Goal: Find specific page/section: Find specific page/section

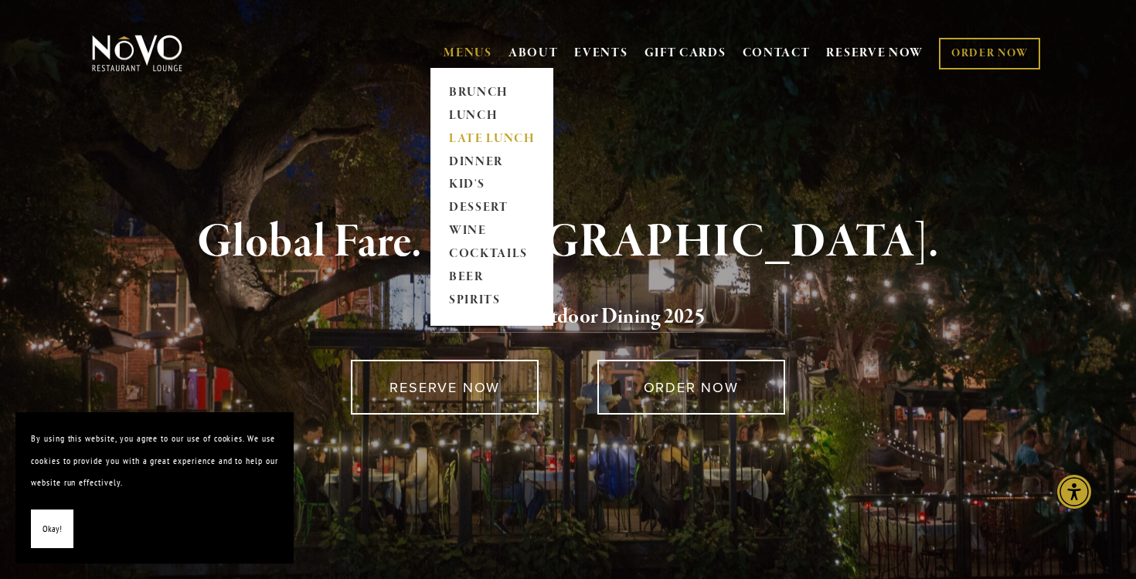
click at [489, 139] on link "LATE LUNCH" at bounding box center [491, 138] width 97 height 23
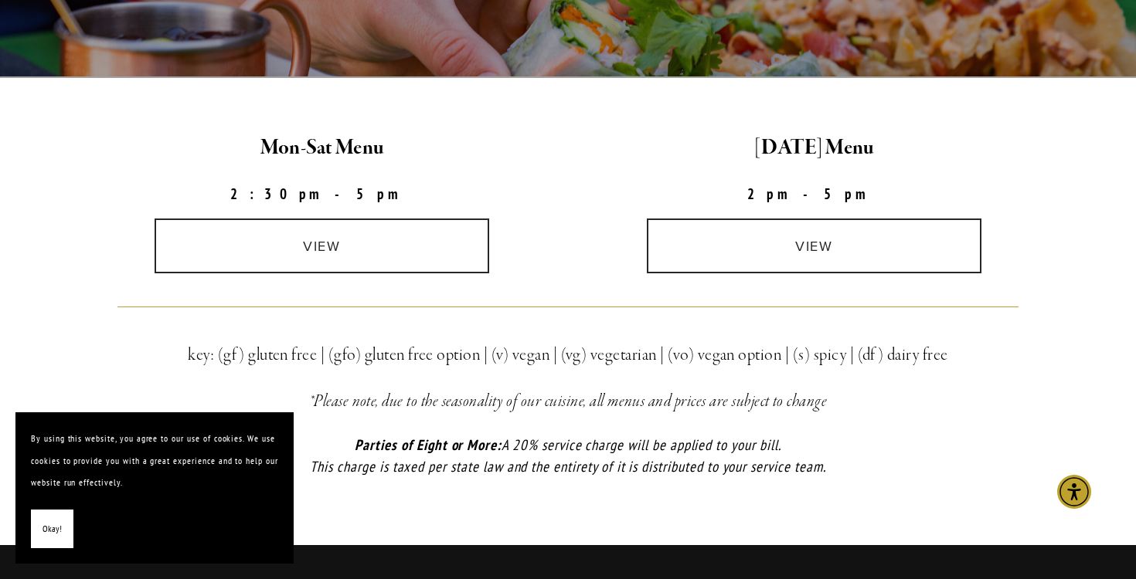
scroll to position [400, 0]
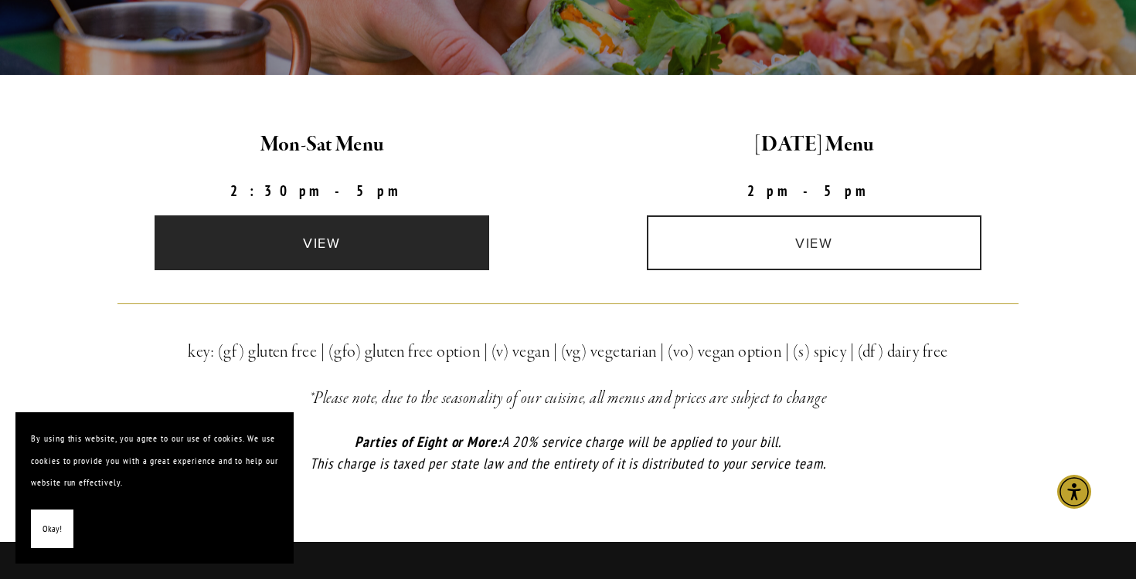
click at [420, 268] on link "view" at bounding box center [322, 243] width 335 height 55
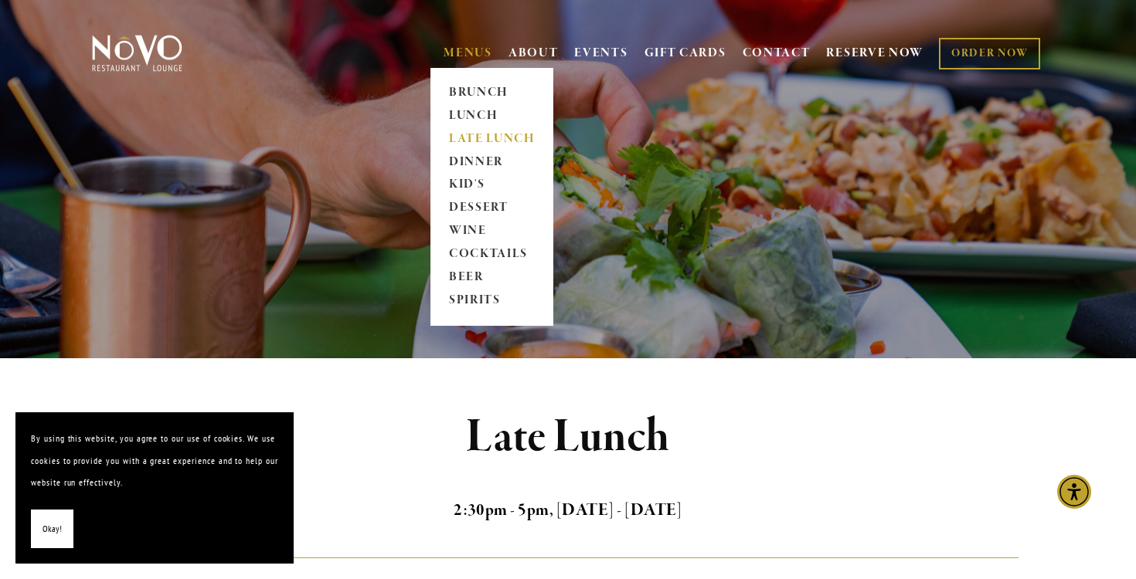
click at [482, 134] on link "LATE LUNCH" at bounding box center [491, 138] width 97 height 23
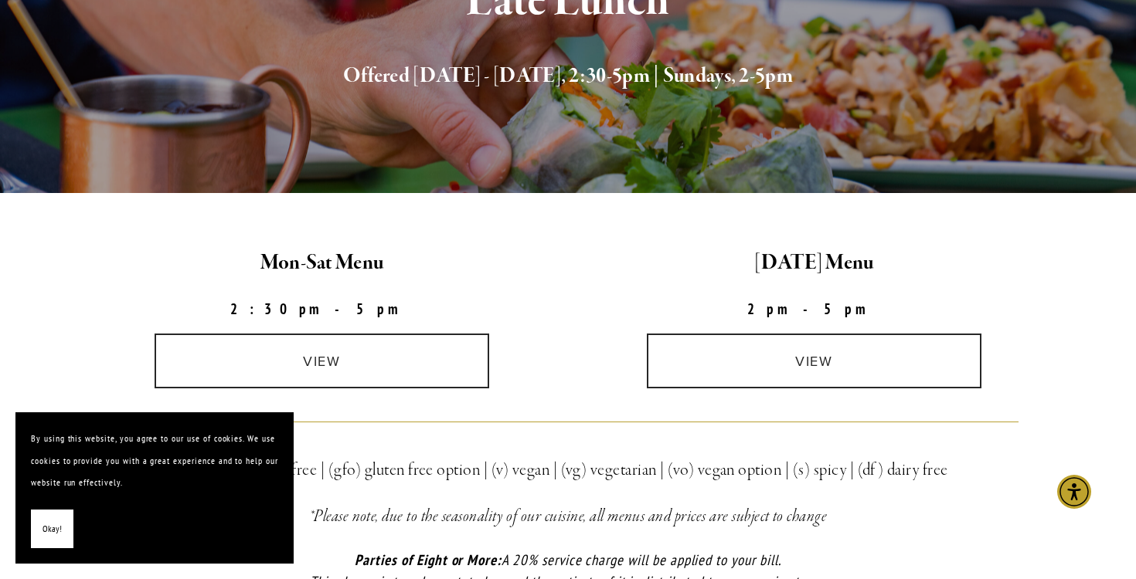
scroll to position [289, 0]
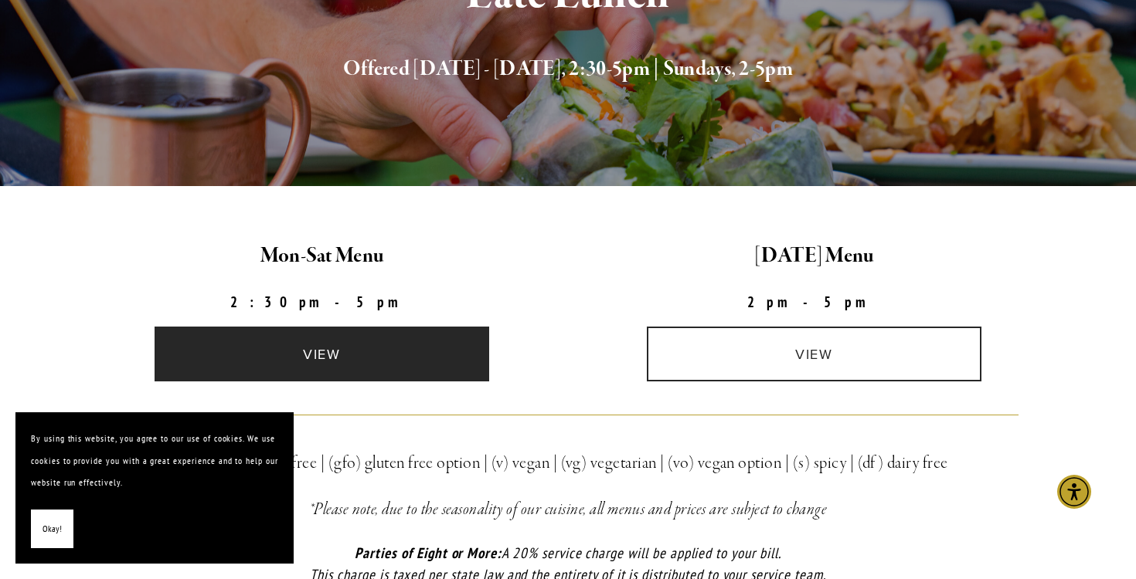
click at [389, 352] on link "view" at bounding box center [322, 354] width 335 height 55
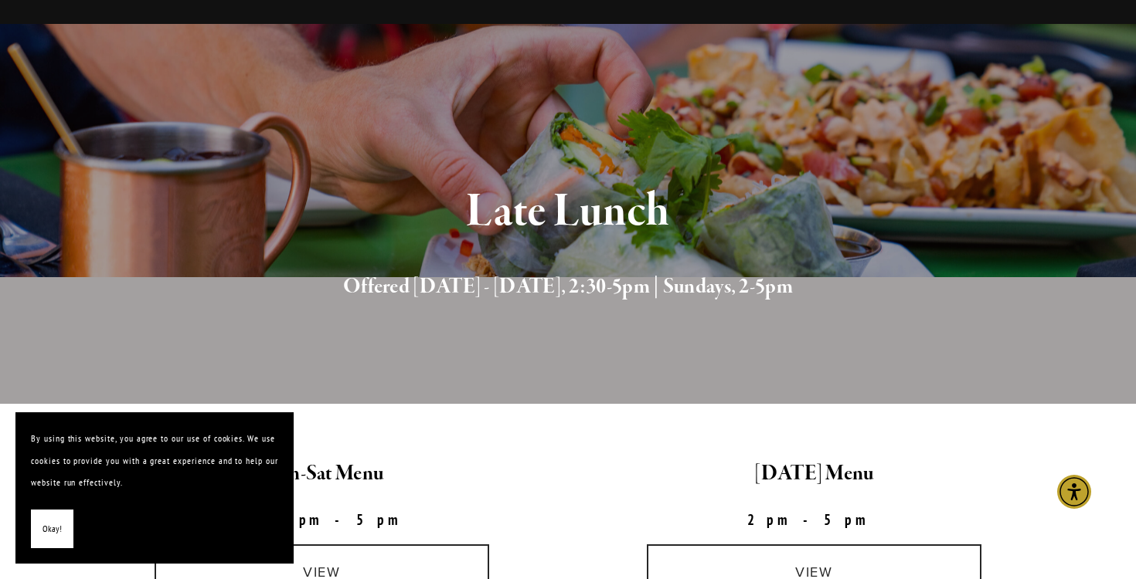
scroll to position [0, 0]
